Goal: Task Accomplishment & Management: Manage account settings

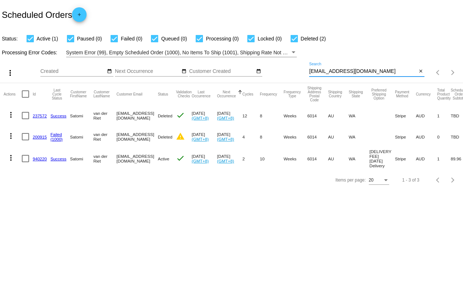
drag, startPoint x: 362, startPoint y: 70, endPoint x: 295, endPoint y: 69, distance: 66.6
click at [295, 69] on div "more_vert Sep Jan Feb Mar [DATE]" at bounding box center [231, 70] width 463 height 26
paste input "unrok@y"
type input "[EMAIL_ADDRESS][DOMAIN_NAME]"
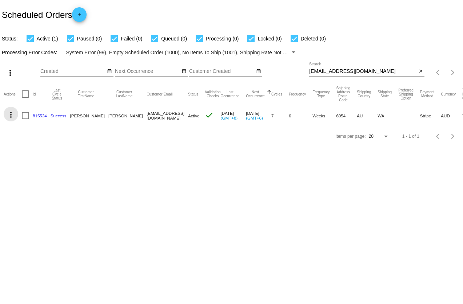
click at [11, 115] on mat-icon "more_vert" at bounding box center [11, 114] width 9 height 9
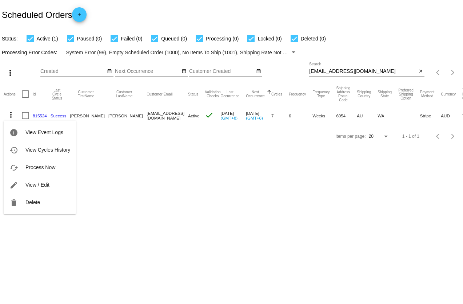
click at [243, 179] on div at bounding box center [231, 152] width 463 height 304
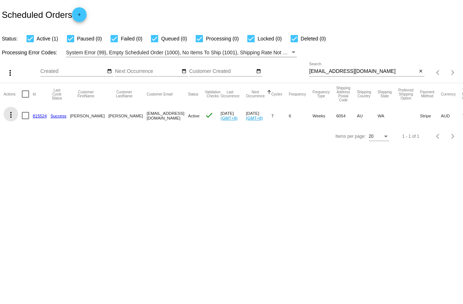
click at [10, 115] on mat-icon "more_vert" at bounding box center [11, 114] width 9 height 9
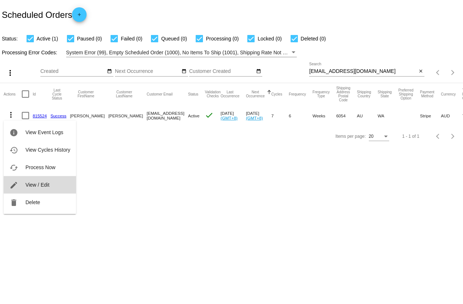
click at [42, 185] on span "View / Edit" at bounding box center [37, 185] width 24 height 6
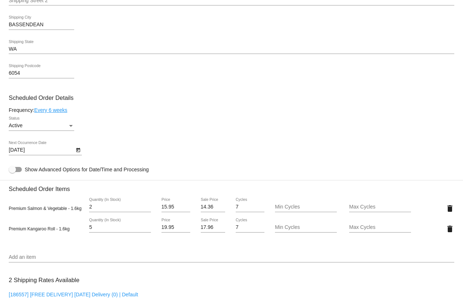
scroll to position [364, 0]
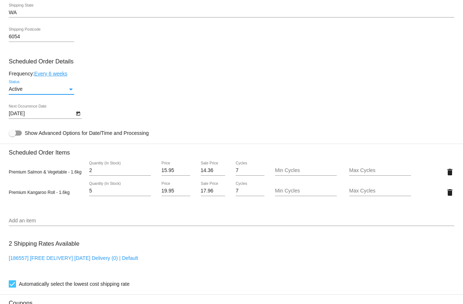
click at [71, 88] on div "Status" at bounding box center [71, 89] width 4 height 2
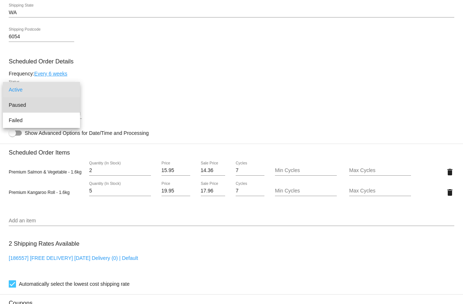
click at [55, 102] on span "Paused" at bounding box center [42, 104] width 66 height 15
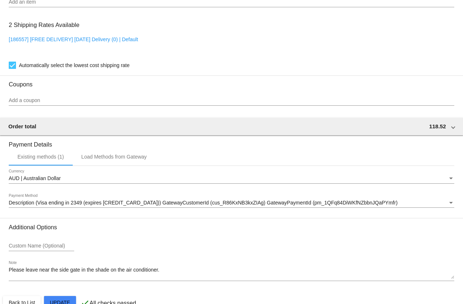
scroll to position [600, 0]
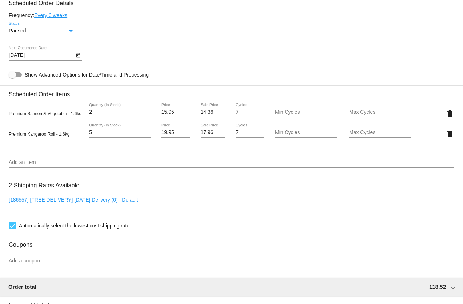
scroll to position [345, 0]
